Goal: Check status: Check status

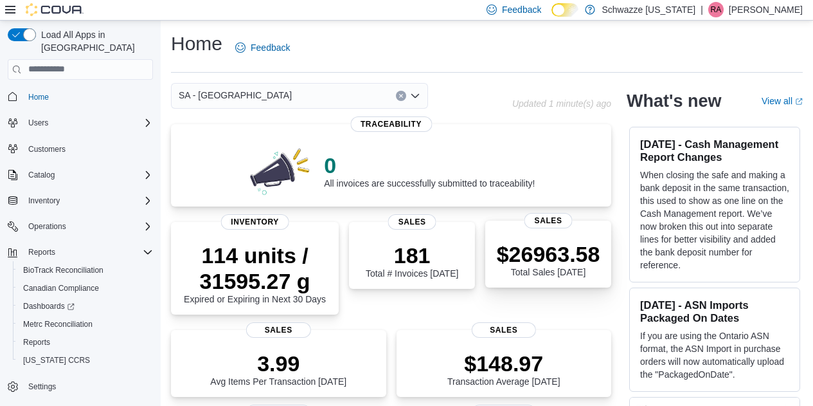
click at [554, 272] on div "$26963.58 Total Sales [DATE]" at bounding box center [548, 259] width 103 height 36
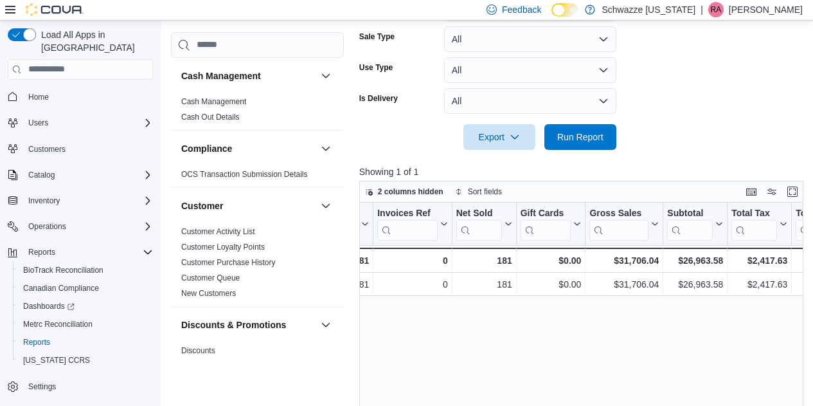
scroll to position [0, 165]
